Goal: Task Accomplishment & Management: Use online tool/utility

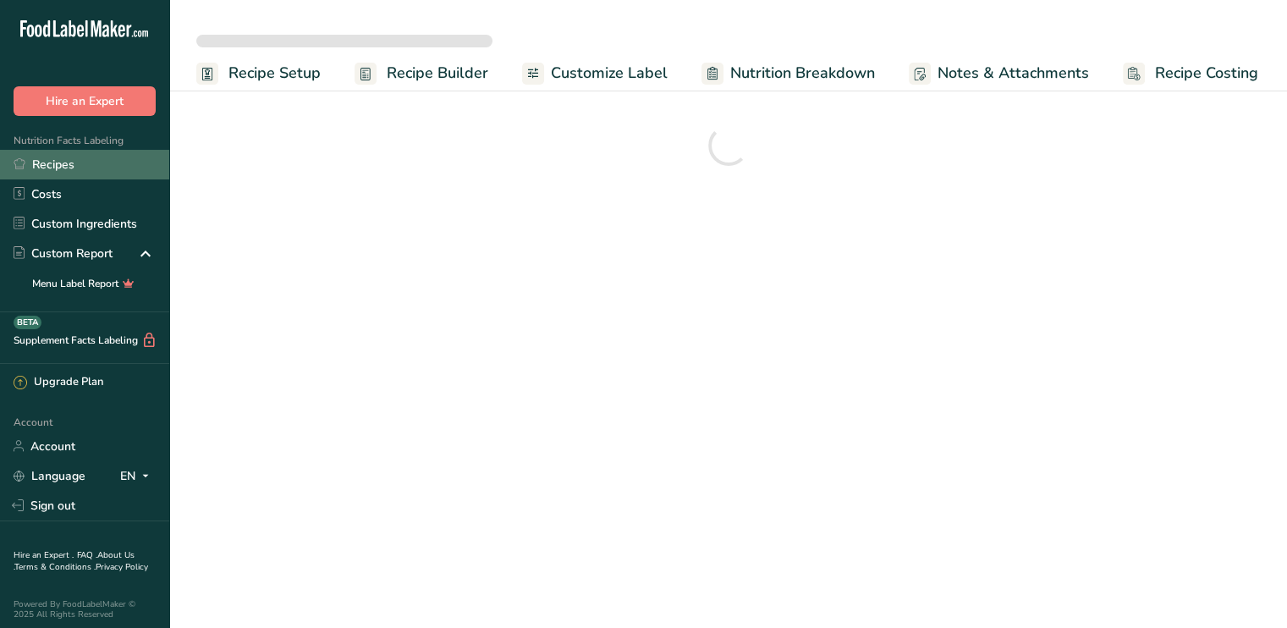
click at [72, 162] on link "Recipes" at bounding box center [84, 165] width 169 height 30
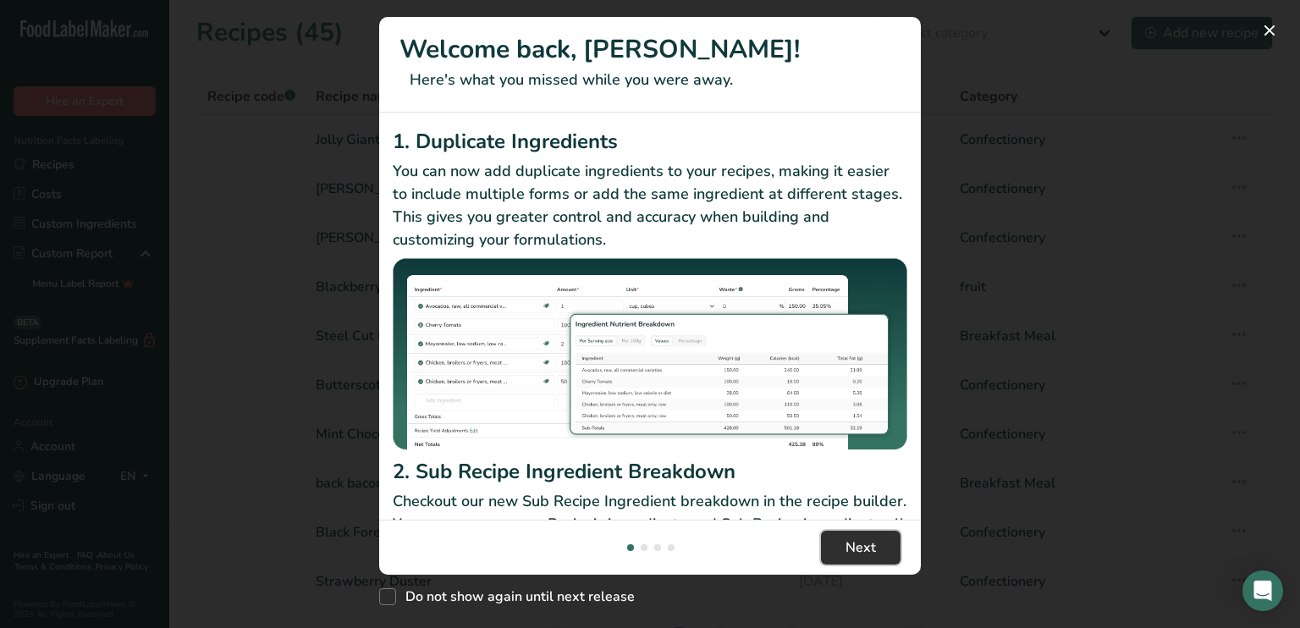
click at [861, 558] on span "Next" at bounding box center [860, 547] width 30 height 20
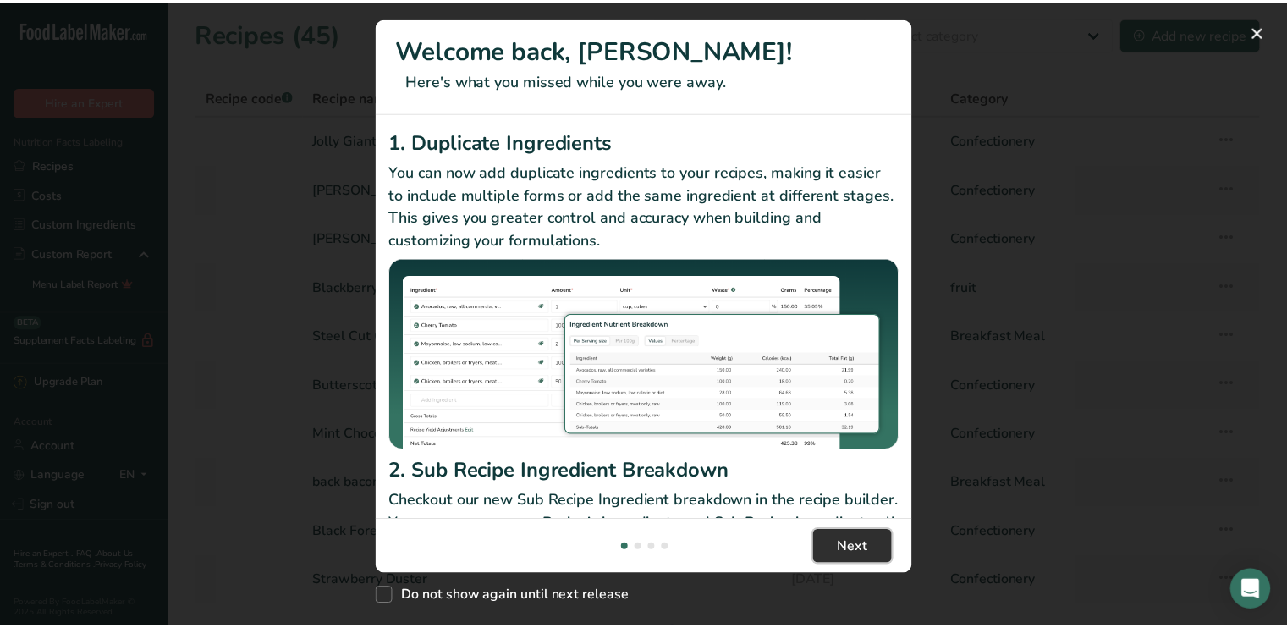
scroll to position [0, 528]
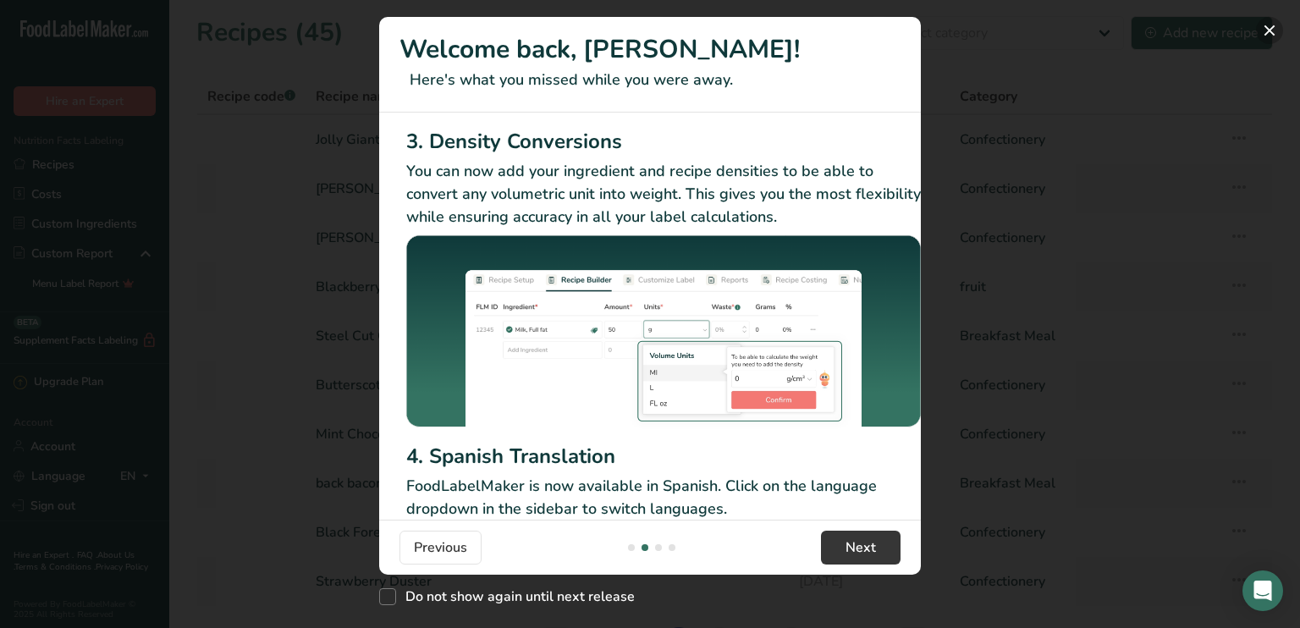
click at [1267, 31] on button "New Features" at bounding box center [1269, 30] width 27 height 27
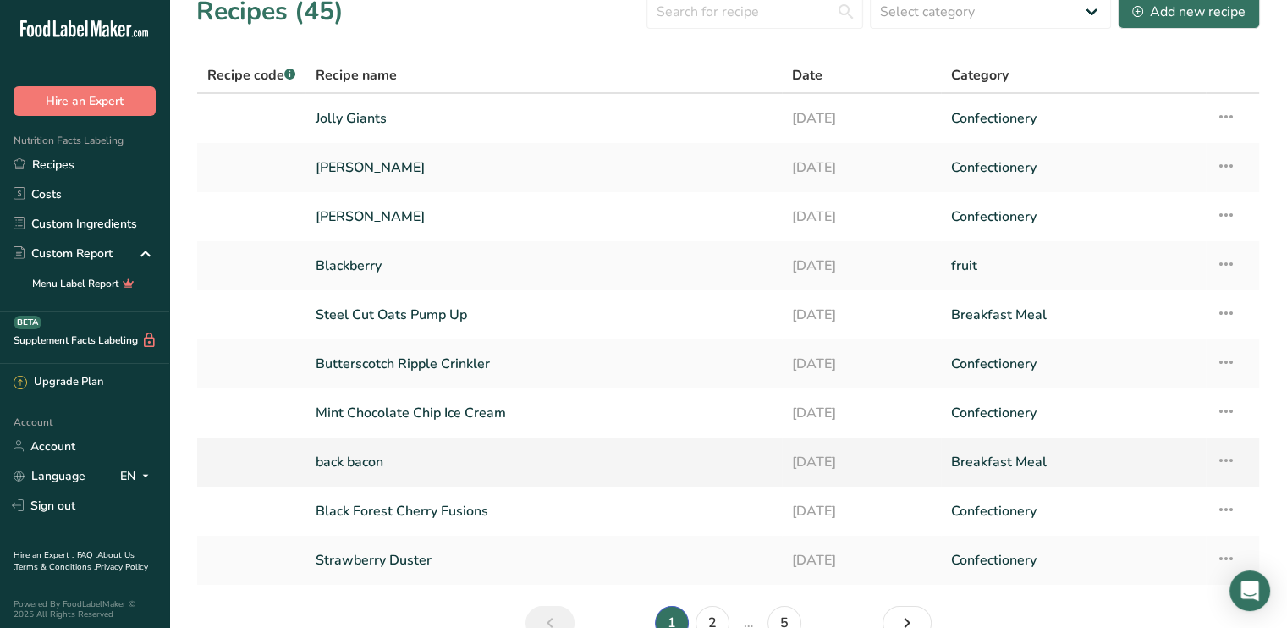
scroll to position [0, 0]
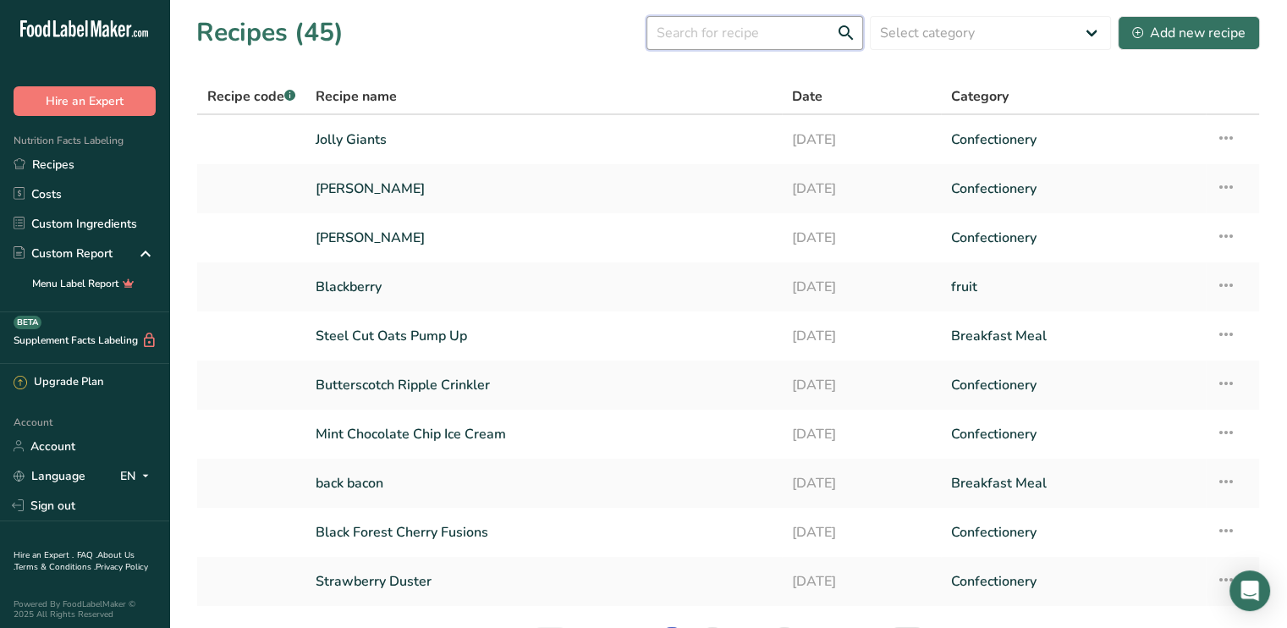
click at [728, 45] on input "text" at bounding box center [754, 33] width 217 height 34
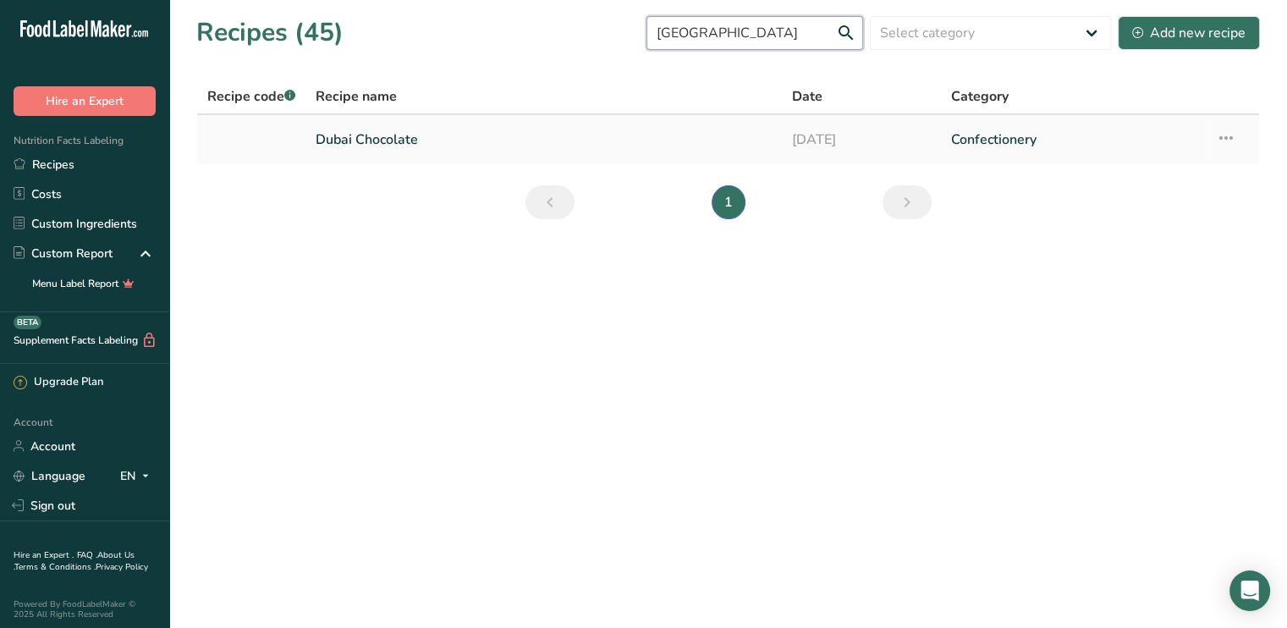
type input "[GEOGRAPHIC_DATA]"
click at [389, 151] on link "Dubai Chocolate" at bounding box center [544, 140] width 456 height 36
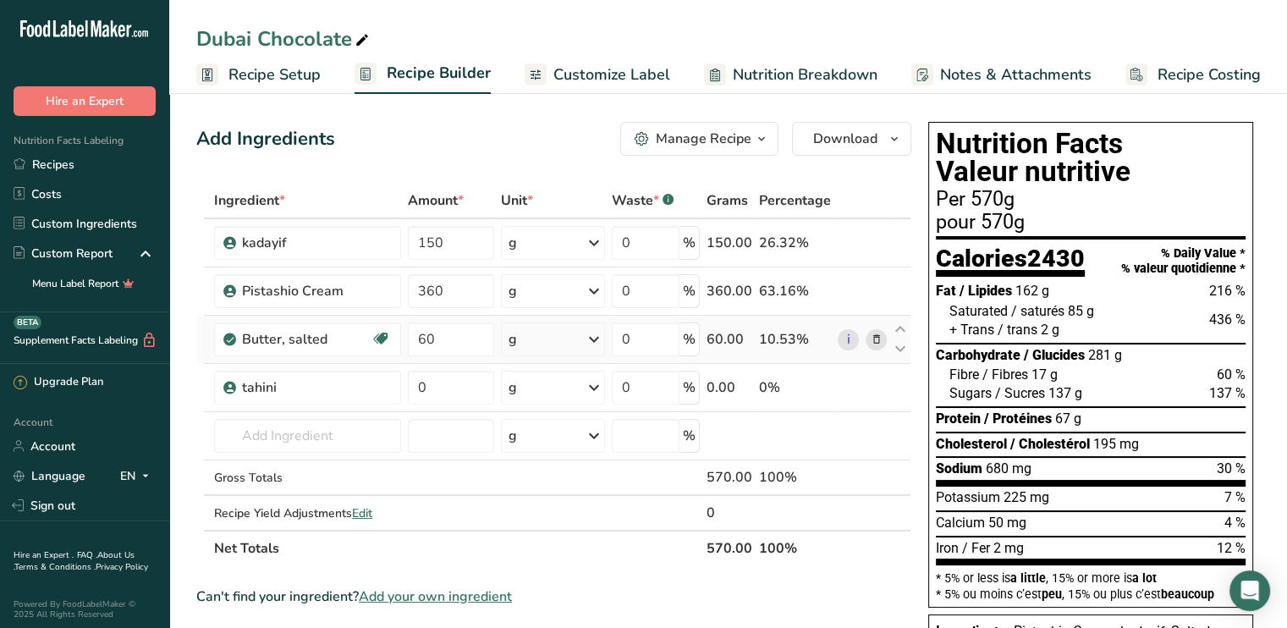
click at [875, 341] on icon at bounding box center [876, 340] width 12 height 18
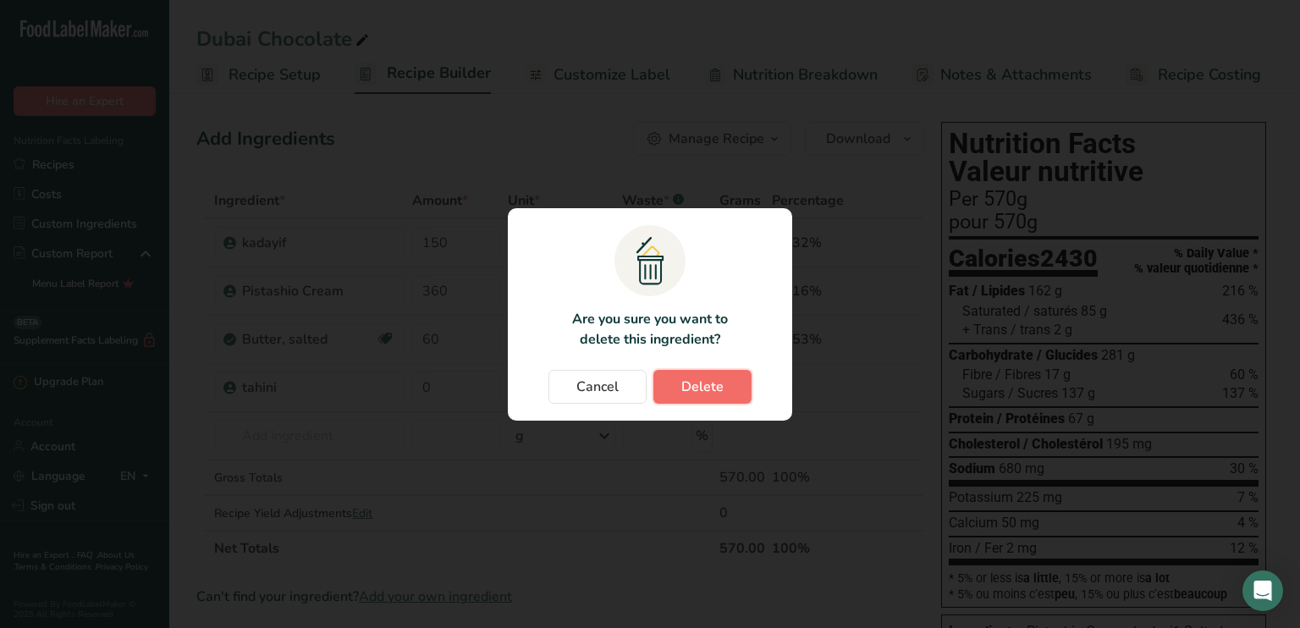
click at [728, 388] on button "Delete" at bounding box center [702, 387] width 98 height 34
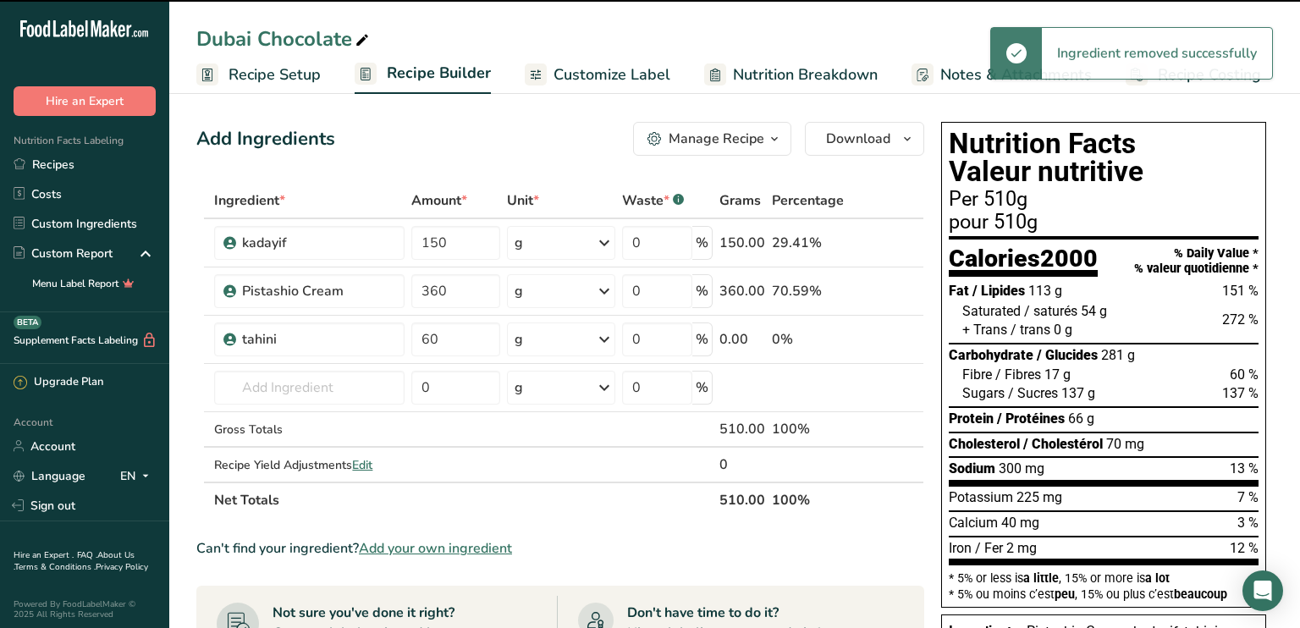
type input "0"
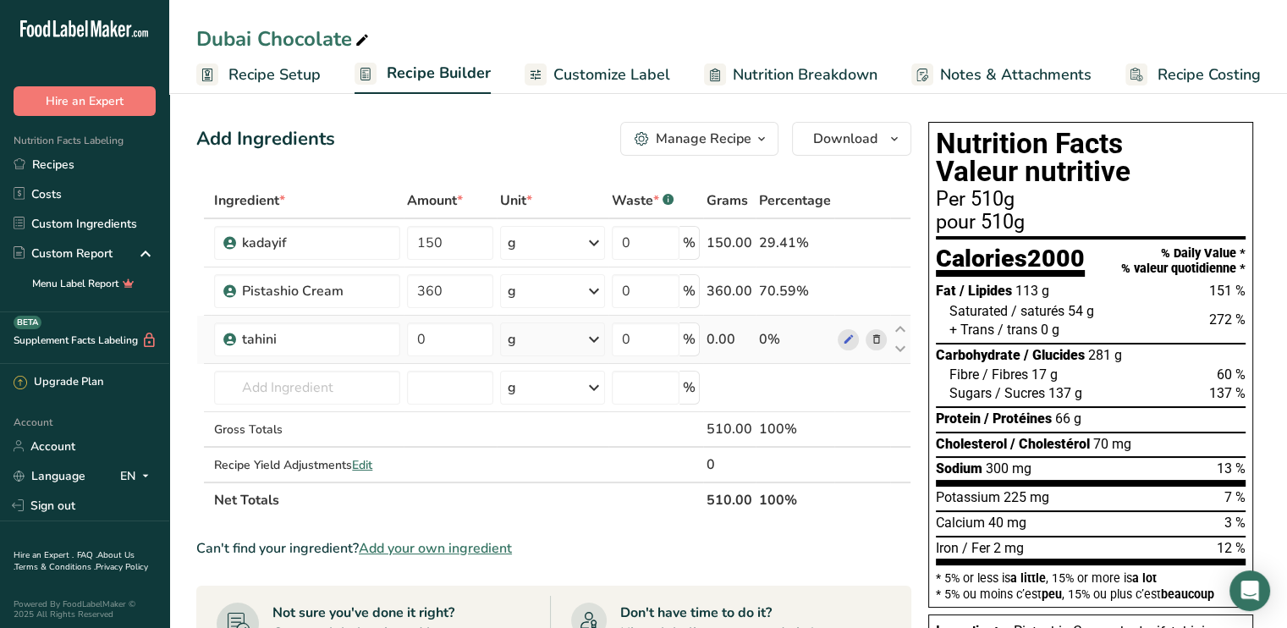
click at [878, 338] on icon at bounding box center [876, 340] width 12 height 18
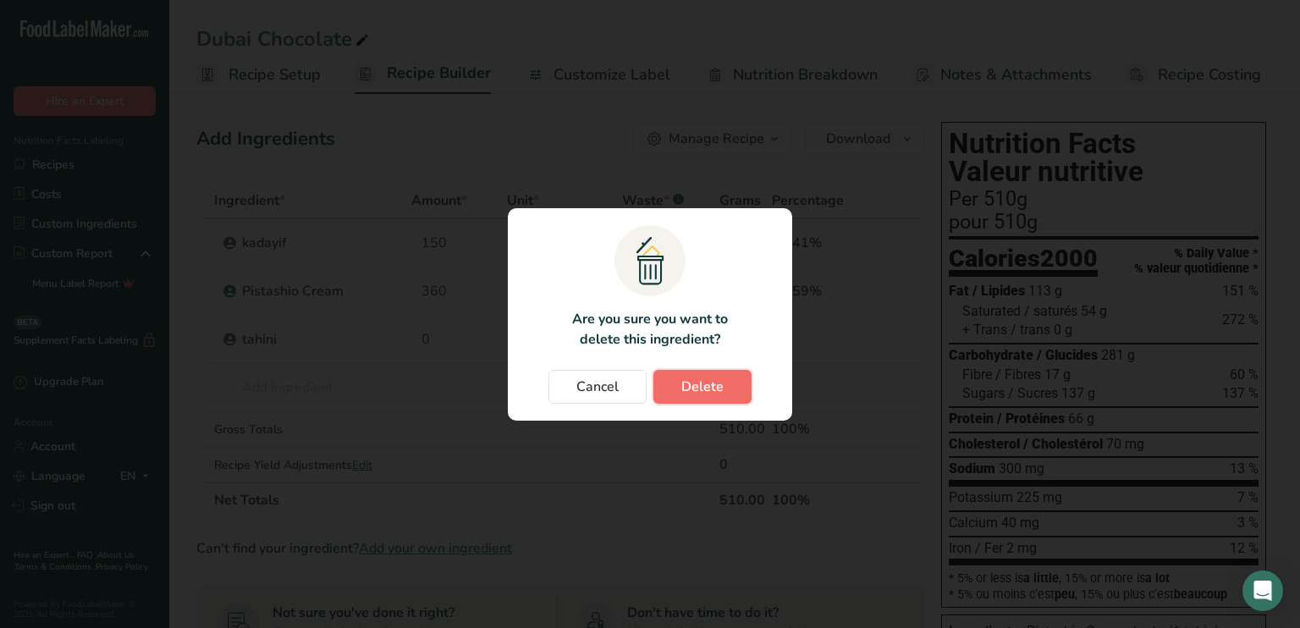
click at [723, 389] on button "Delete" at bounding box center [702, 387] width 98 height 34
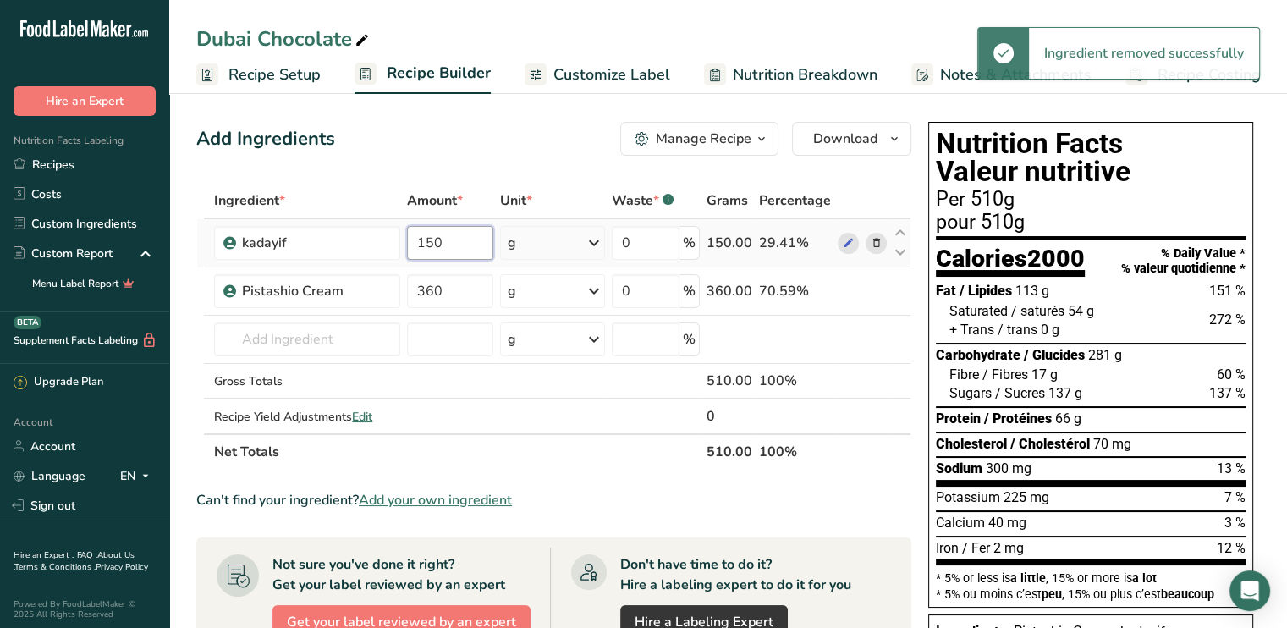
drag, startPoint x: 453, startPoint y: 239, endPoint x: 404, endPoint y: 242, distance: 49.1
click at [404, 242] on td "150" at bounding box center [450, 243] width 93 height 48
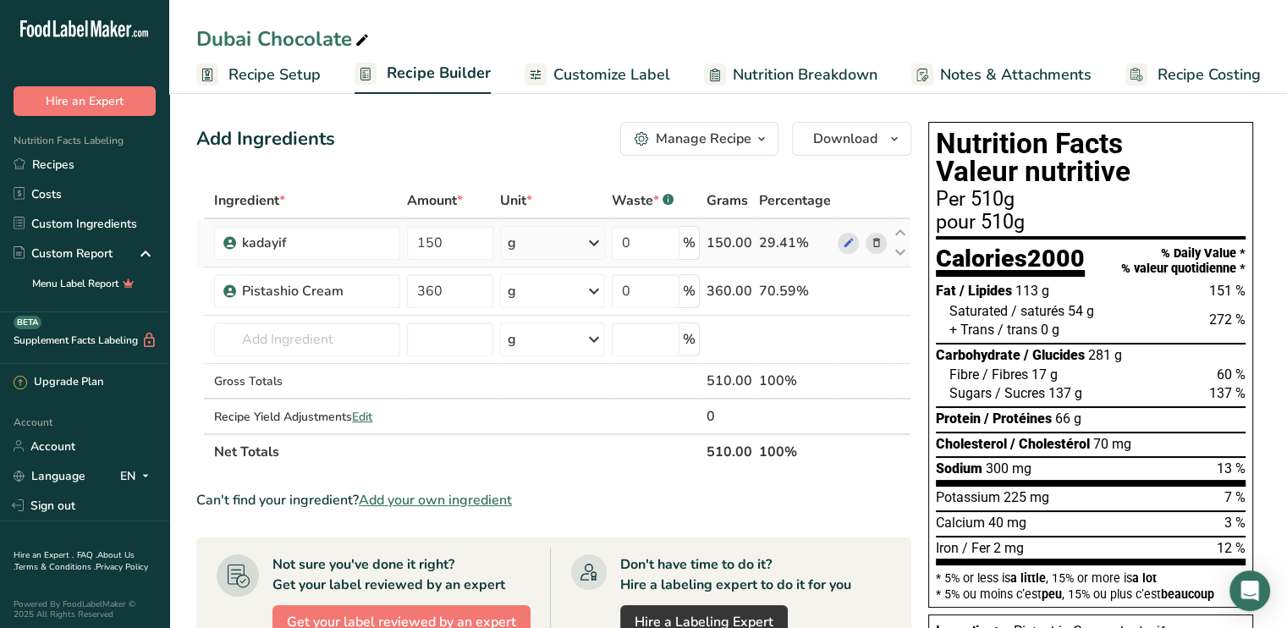
click at [875, 243] on div "Ingredient * Amount * Unit * Waste * .a-a{fill:#347362;}.b-a{fill:#fff;} Grams …" at bounding box center [553, 326] width 715 height 287
click at [101, 226] on link "Custom Ingredients" at bounding box center [84, 224] width 169 height 30
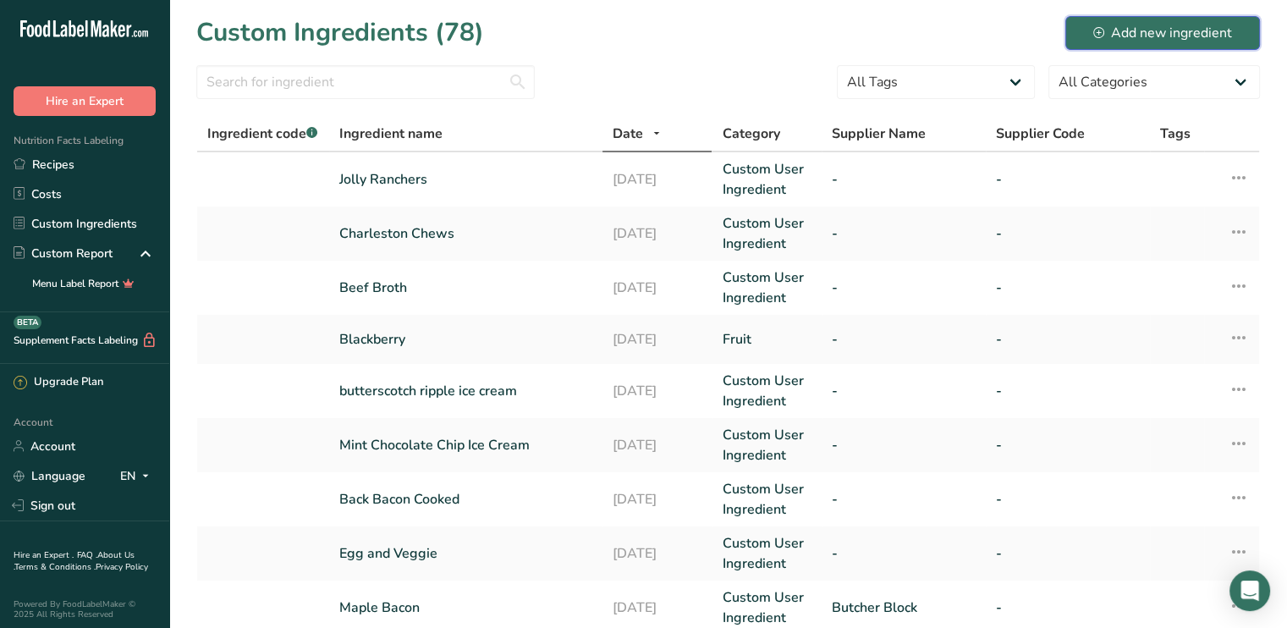
click at [1175, 36] on div "Add new ingredient" at bounding box center [1162, 33] width 139 height 20
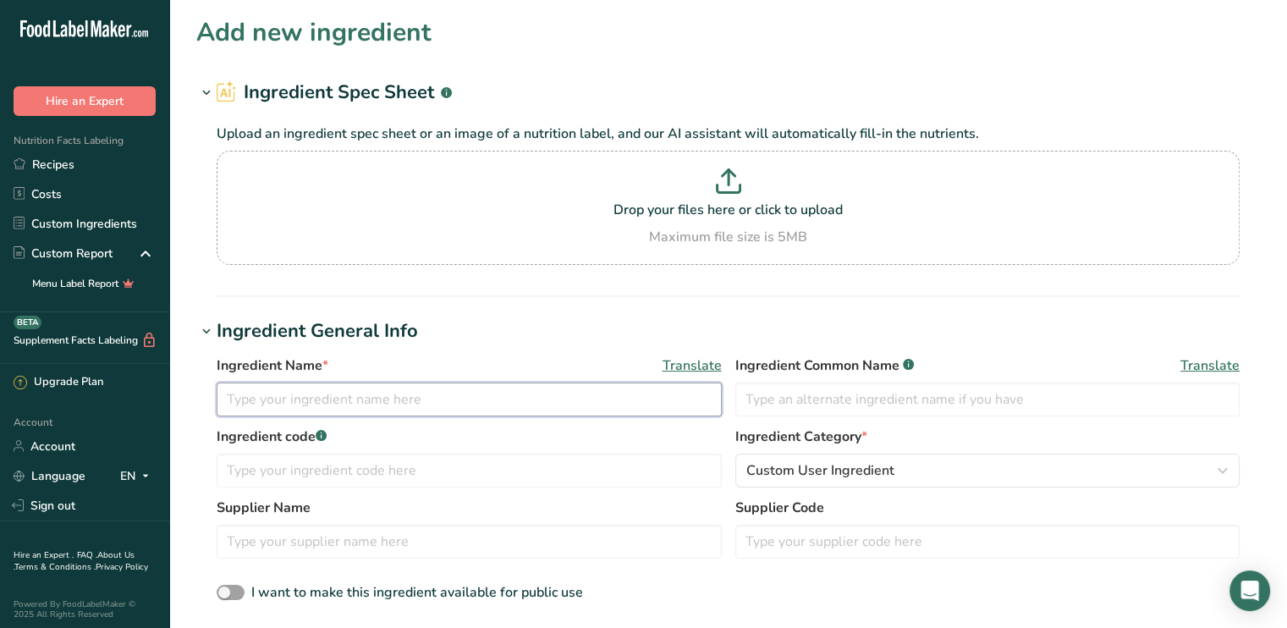
click at [287, 401] on input "text" at bounding box center [469, 399] width 505 height 34
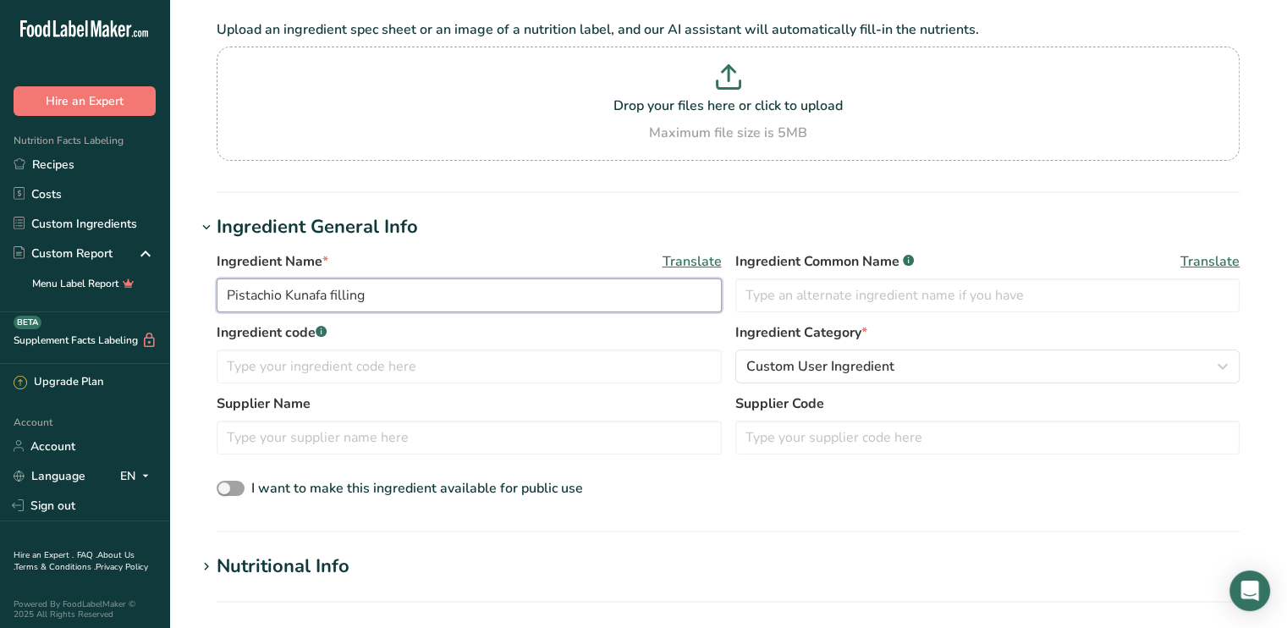
scroll to position [254, 0]
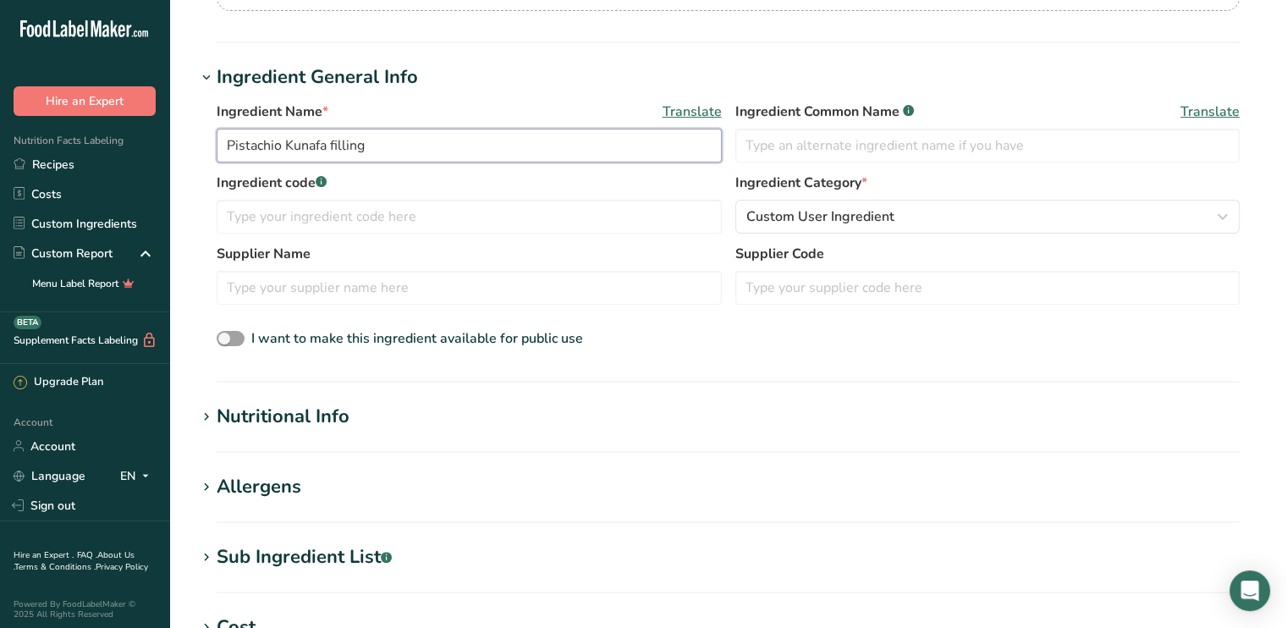
type input "Pistachio Kunafa filling"
click at [291, 404] on div "Nutritional Info" at bounding box center [283, 417] width 133 height 28
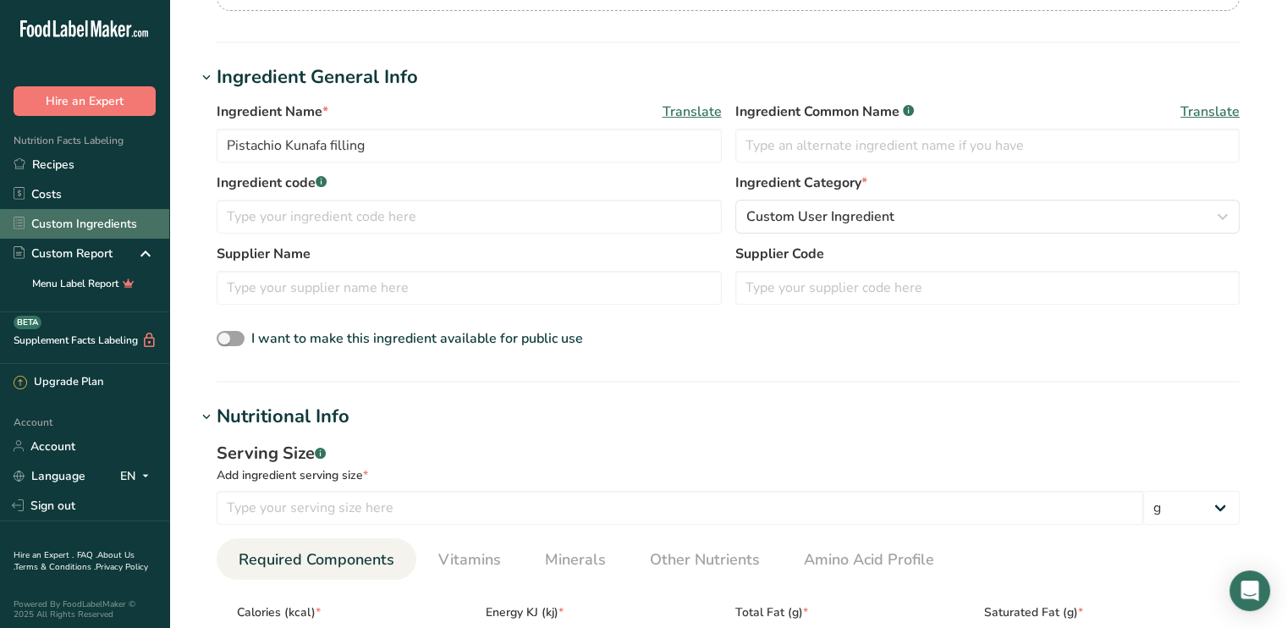
click at [87, 228] on link "Custom Ingredients" at bounding box center [84, 224] width 169 height 30
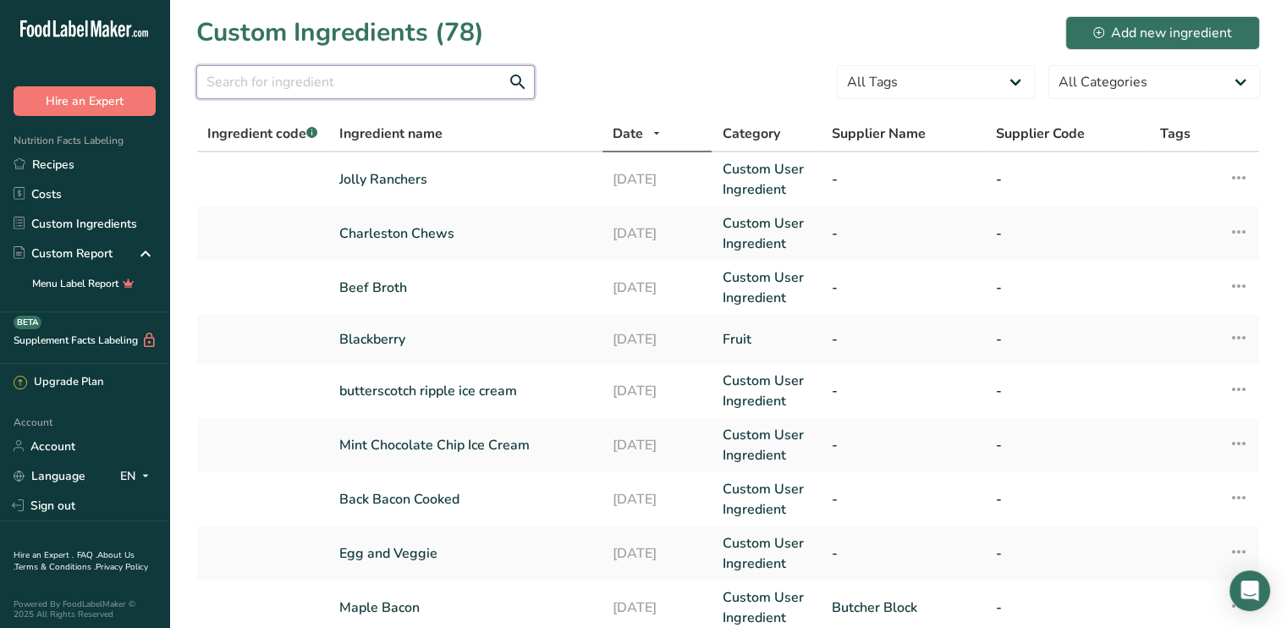
click at [308, 82] on input "text" at bounding box center [365, 82] width 338 height 34
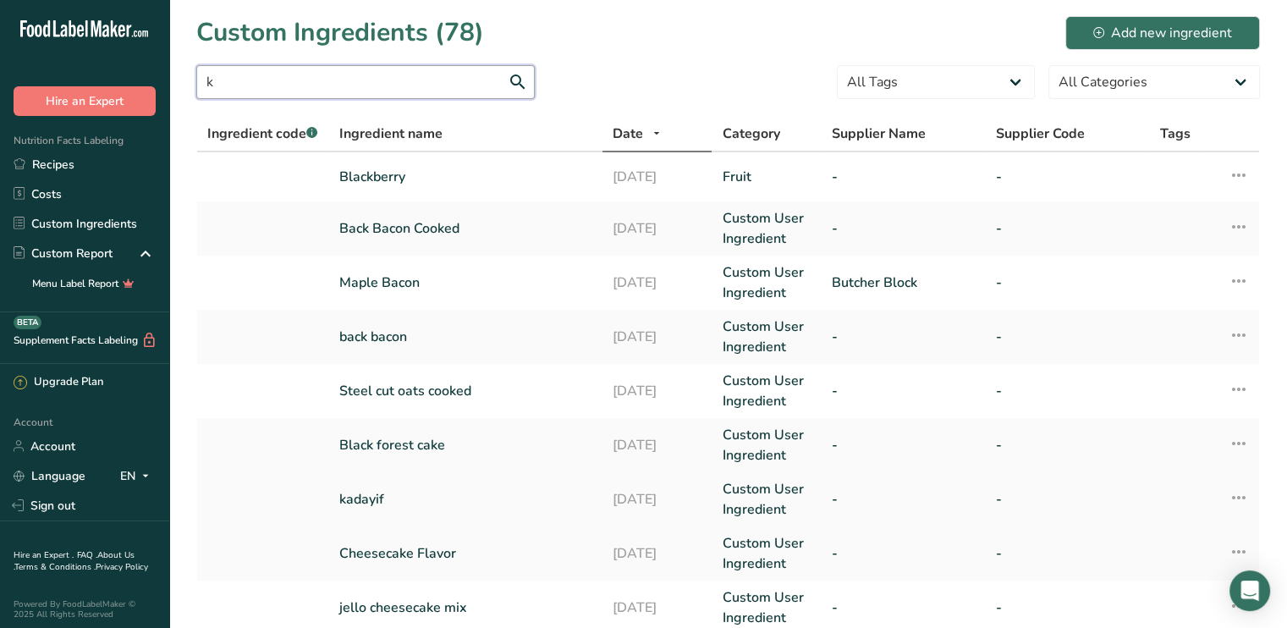
type input "k"
click at [388, 495] on link "kadayif" at bounding box center [465, 499] width 253 height 20
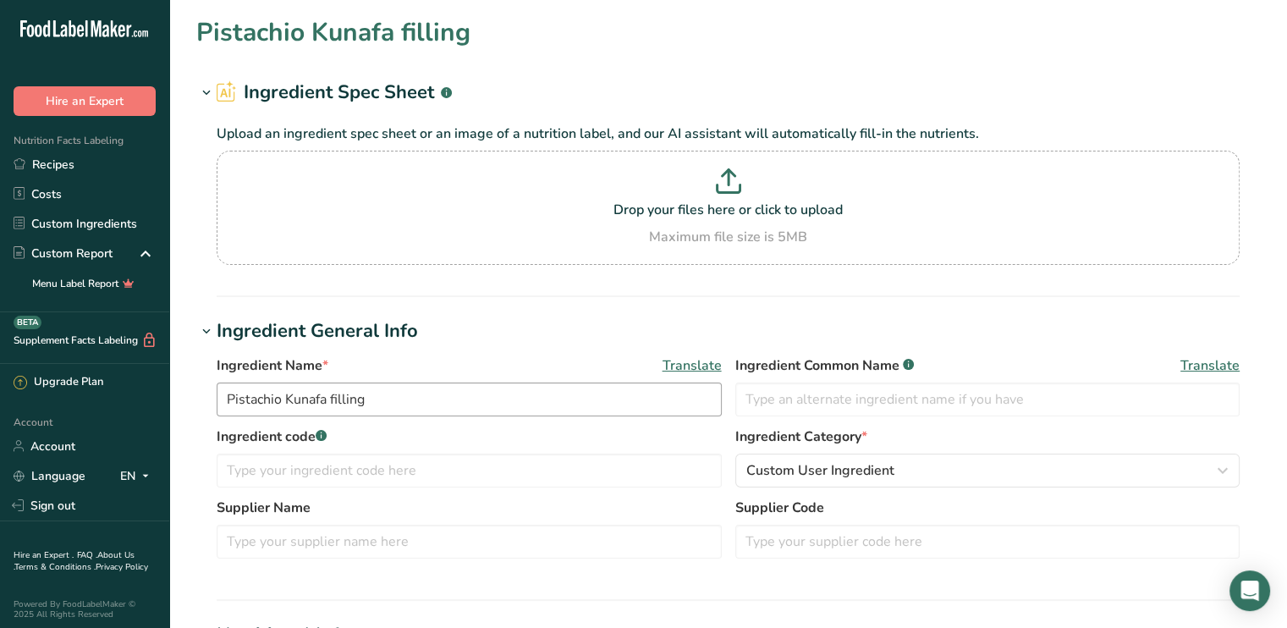
type input "kadayif"
type input "50"
type KJ "209.2"
type Fat "0.6"
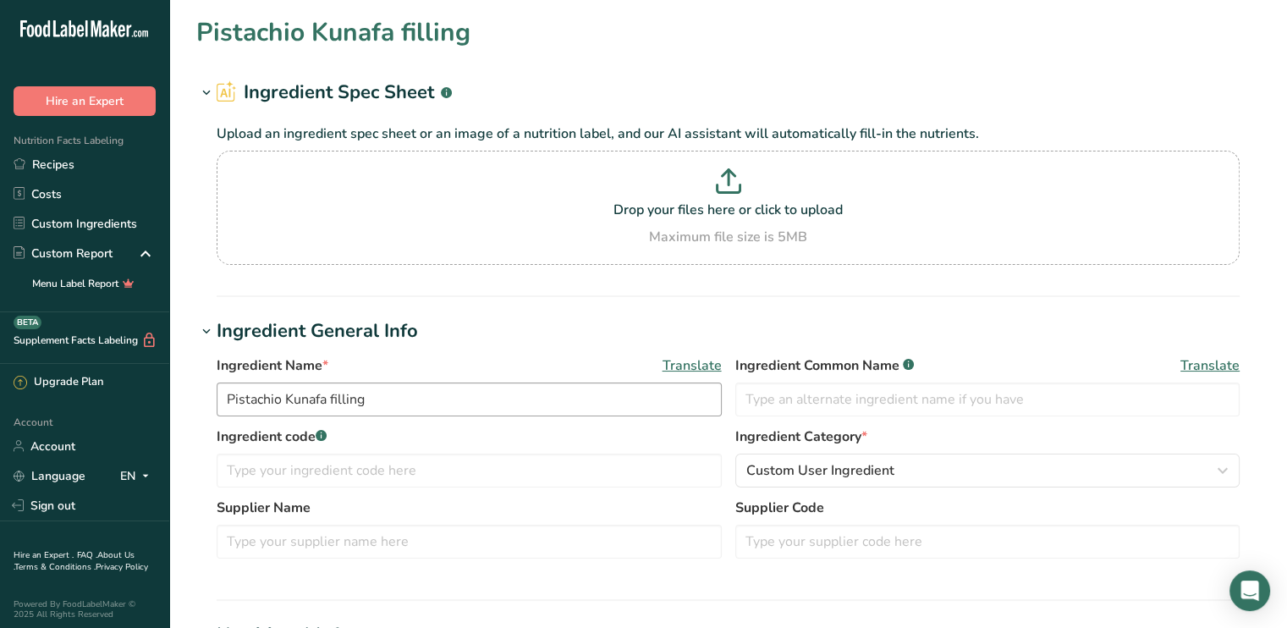
type Fat "0.115"
type Fat "0"
type input "0"
type Carbohydrates "41"
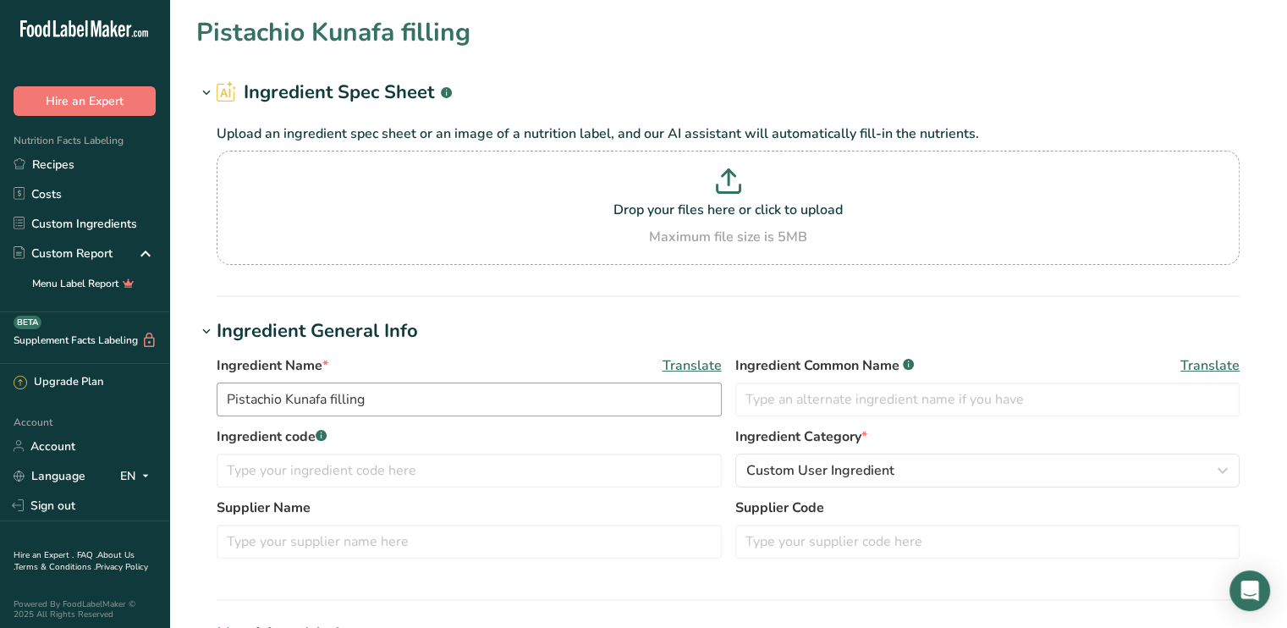
type Fiber "2"
type Sugars "0"
type input "4.1"
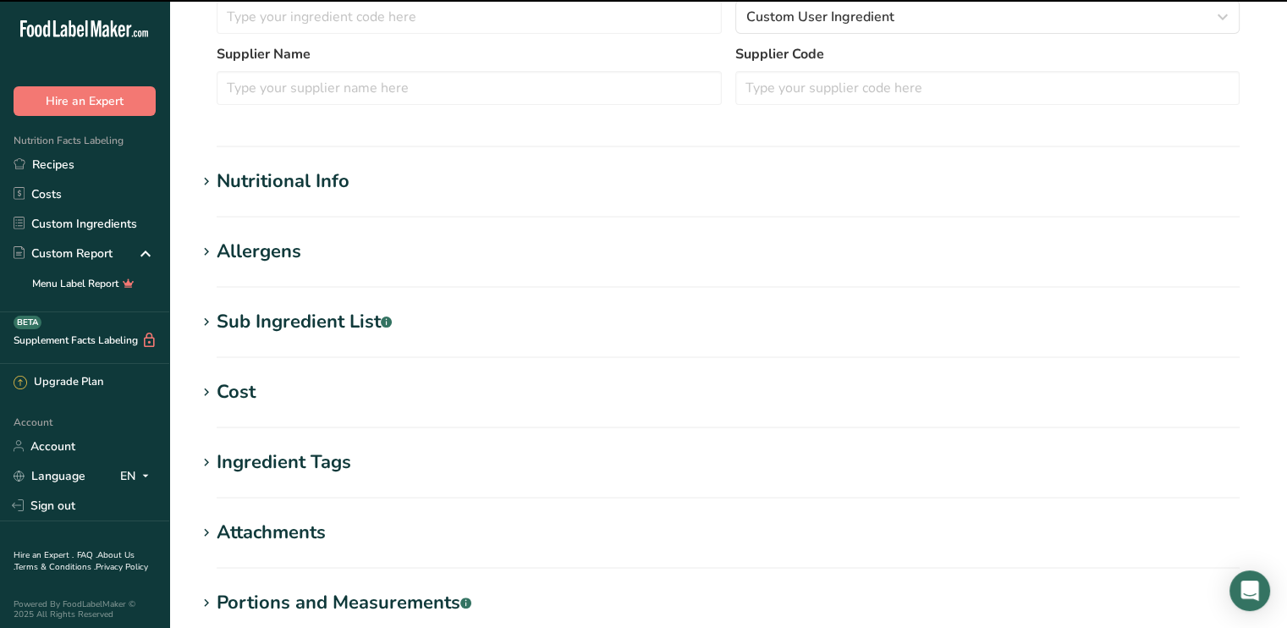
scroll to position [508, 0]
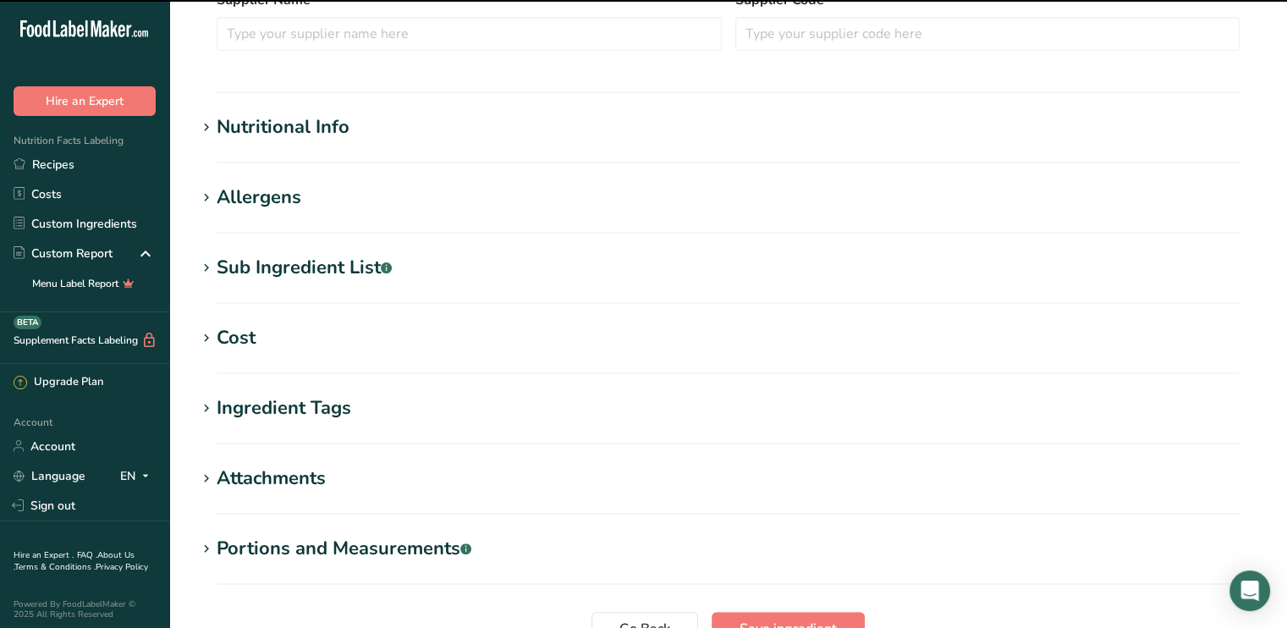
click at [294, 124] on div "Nutritional Info" at bounding box center [283, 127] width 133 height 28
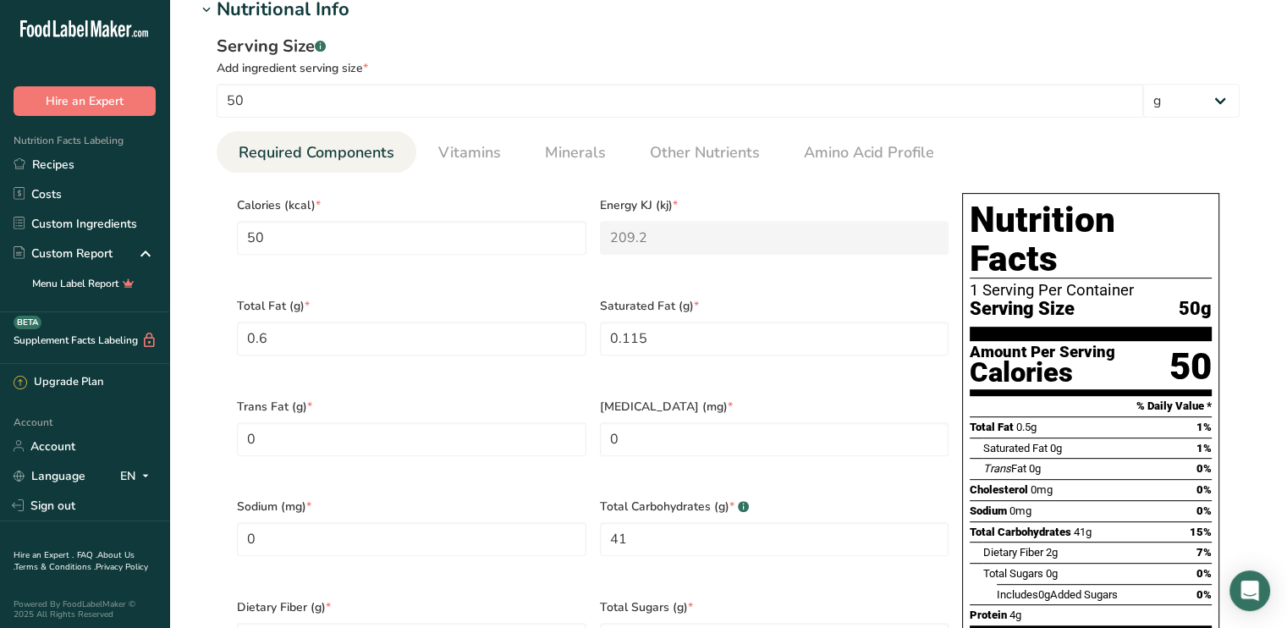
scroll to position [592, 0]
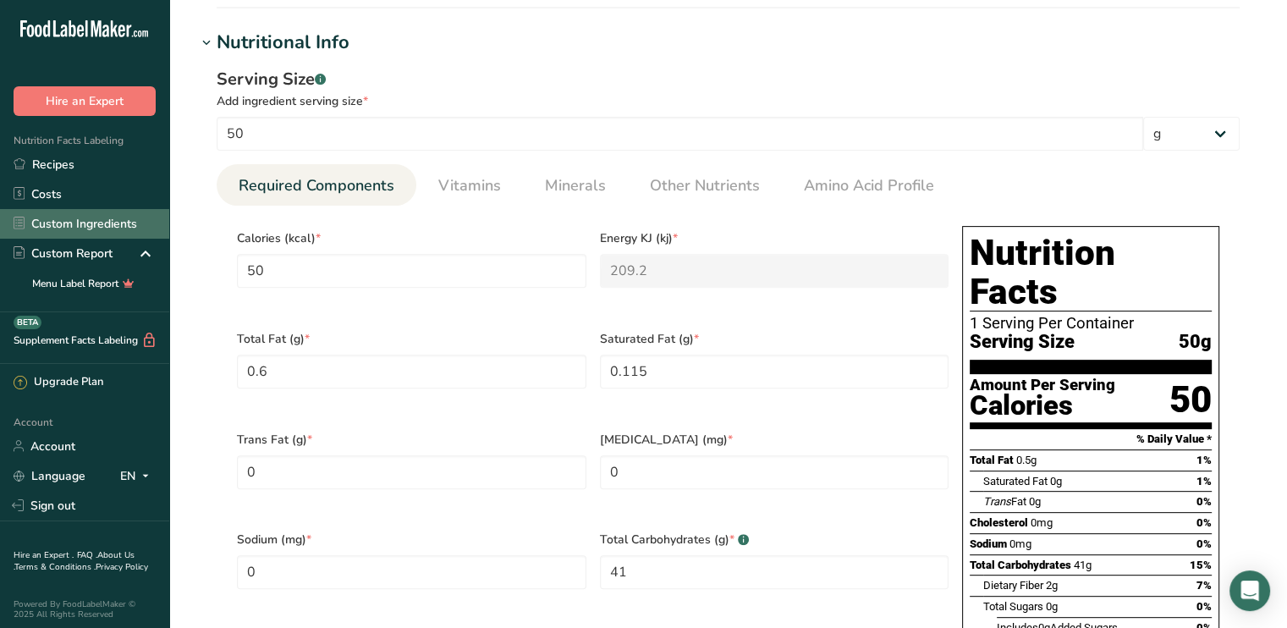
click at [85, 228] on link "Custom Ingredients" at bounding box center [84, 224] width 169 height 30
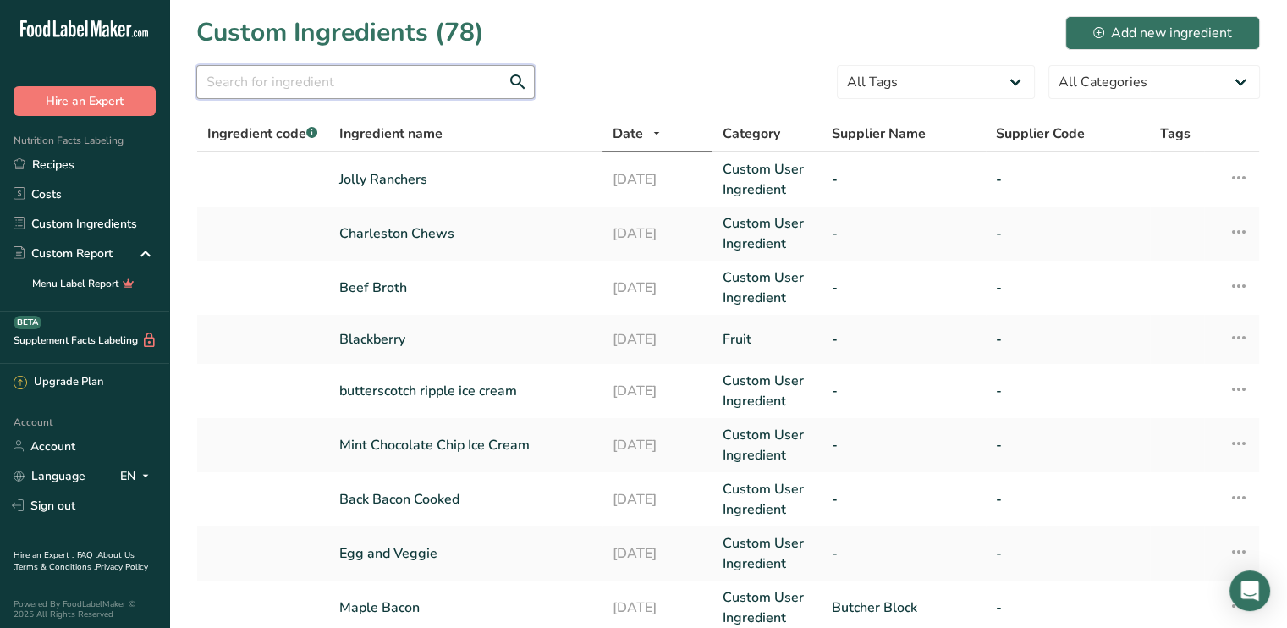
click at [433, 69] on input "text" at bounding box center [365, 82] width 338 height 34
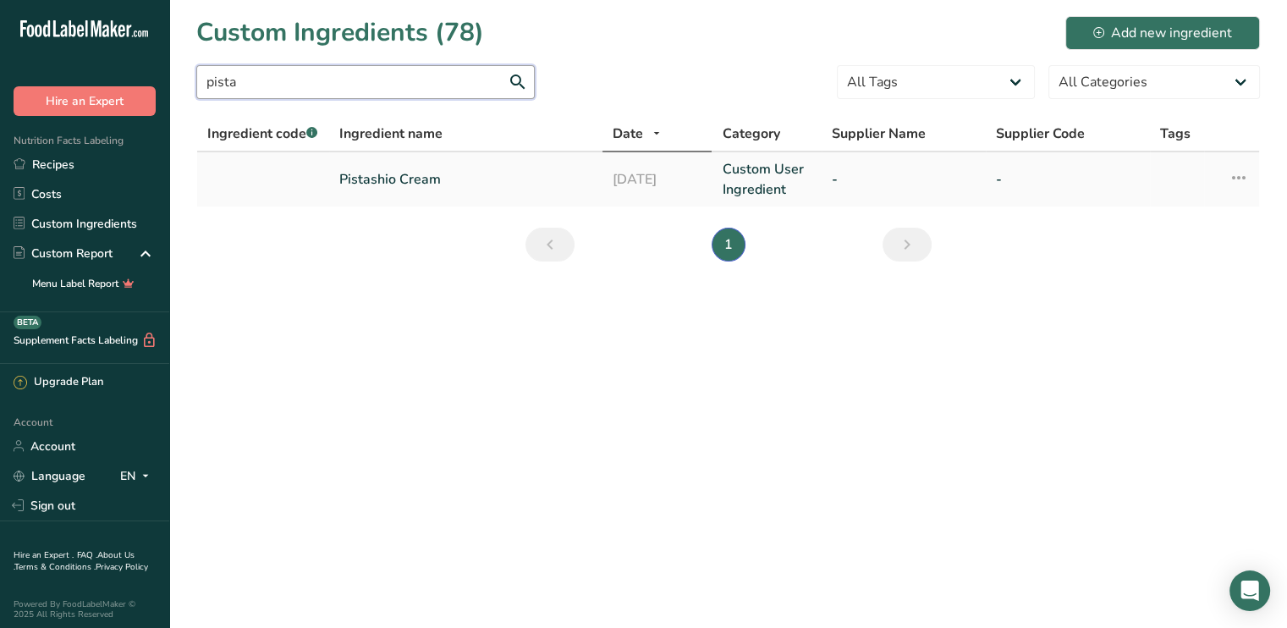
type input "pista"
click at [371, 179] on link "Pistashio Cream" at bounding box center [465, 179] width 253 height 20
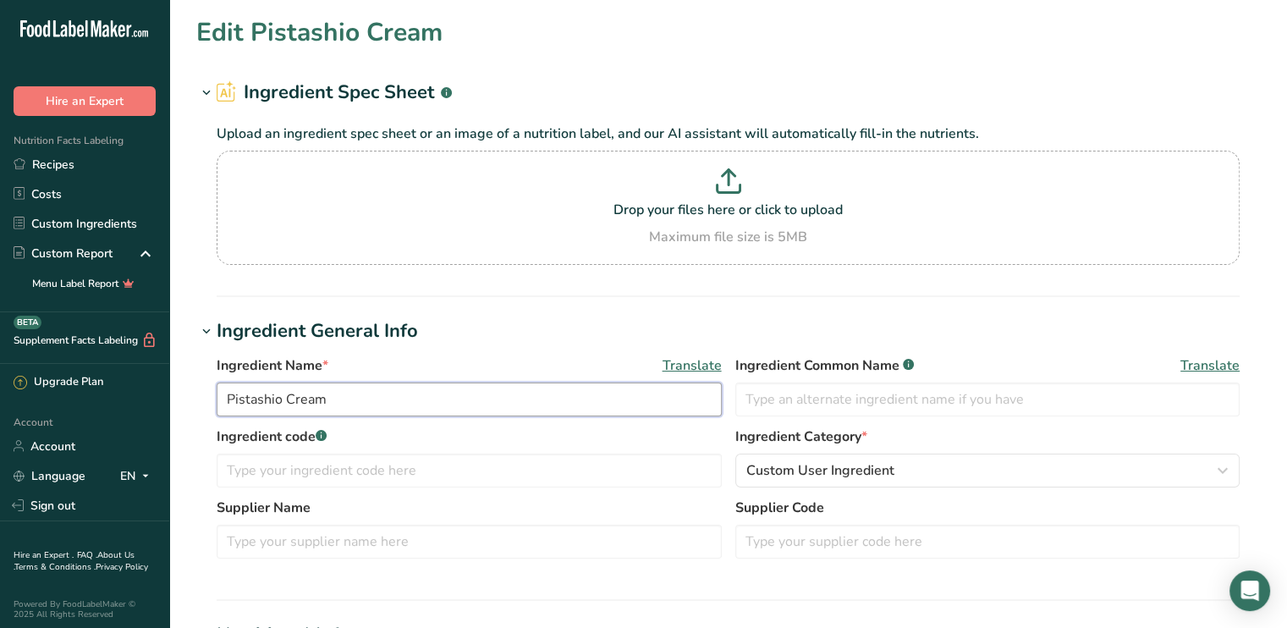
click at [263, 404] on input "Pistashio Cream" at bounding box center [469, 399] width 505 height 34
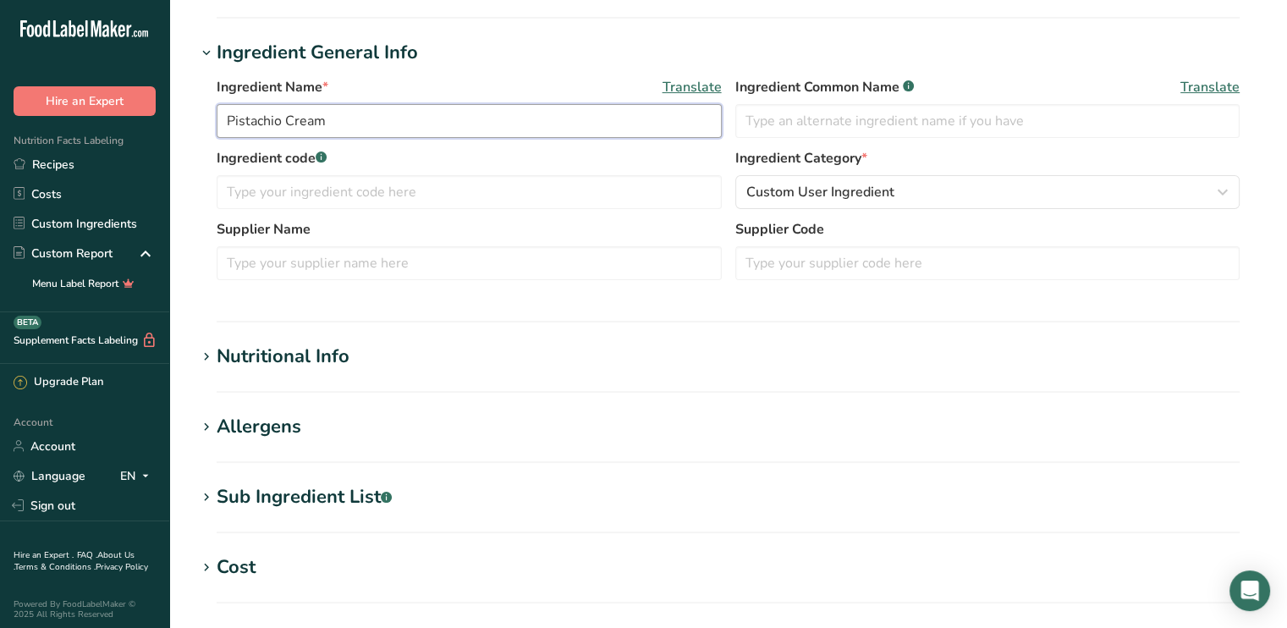
scroll to position [338, 0]
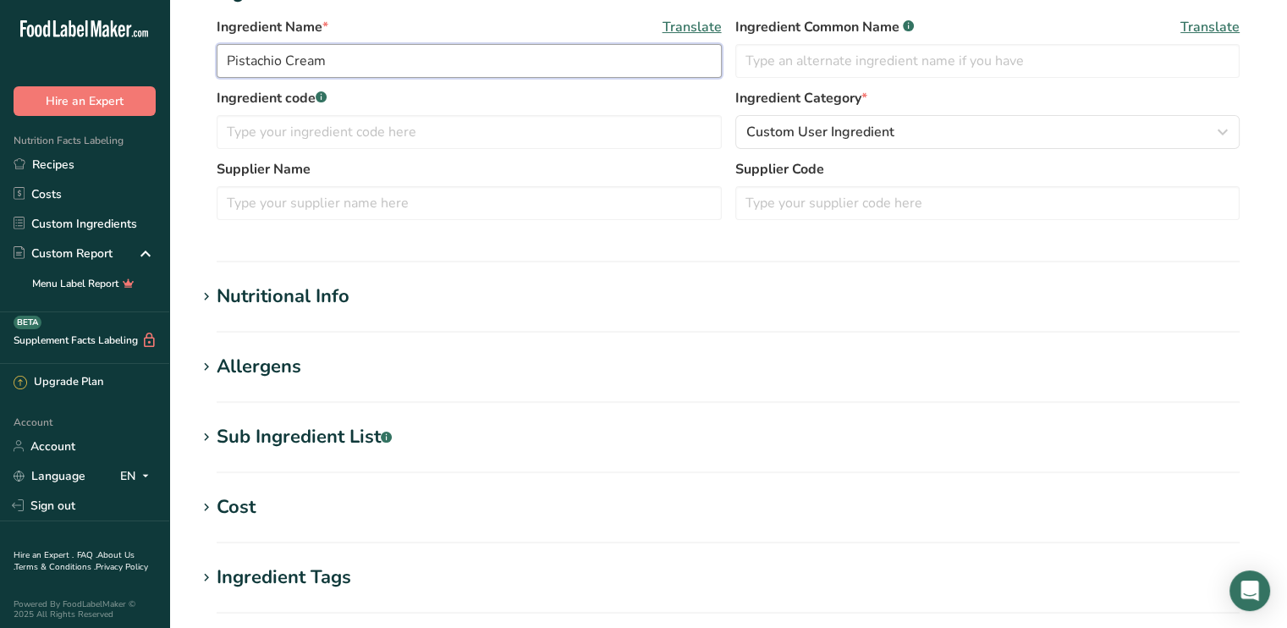
type input "Pistachio Cream"
click at [349, 252] on section "Ingredient General Info Ingredient Name * Translate Pistachio Cream Ingredient …" at bounding box center [727, 120] width 1063 height 283
click at [333, 295] on div "Nutritional Info" at bounding box center [283, 297] width 133 height 28
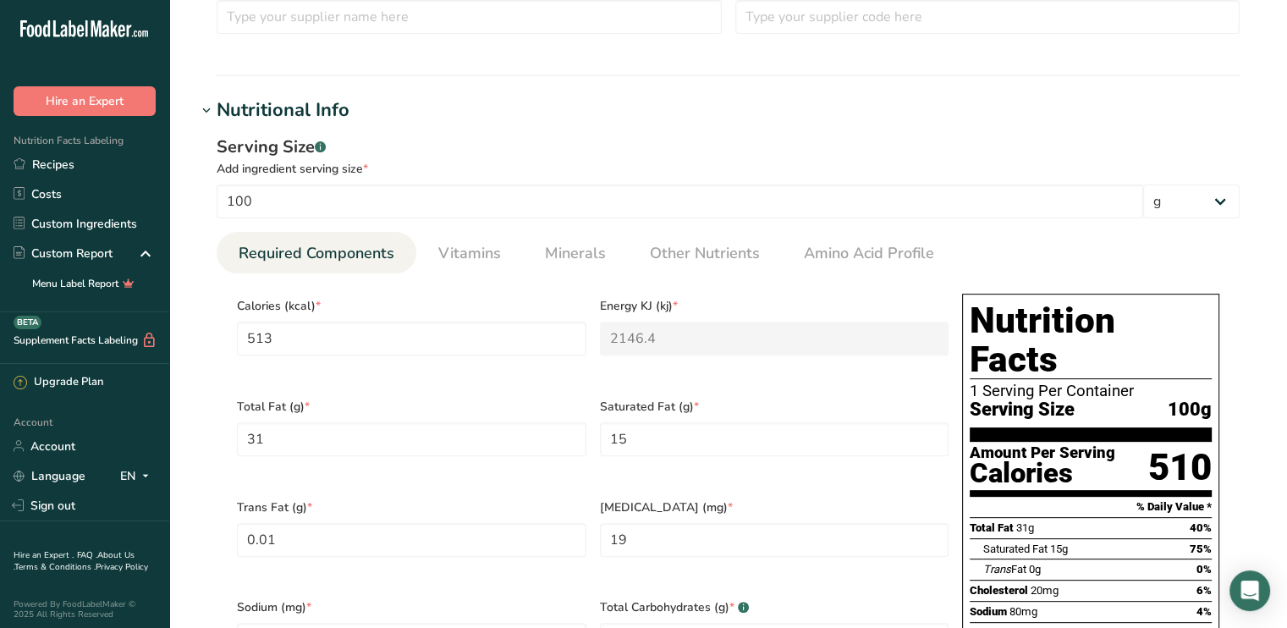
scroll to position [508, 0]
